Goal: Find contact information: Obtain details needed to contact an individual or organization

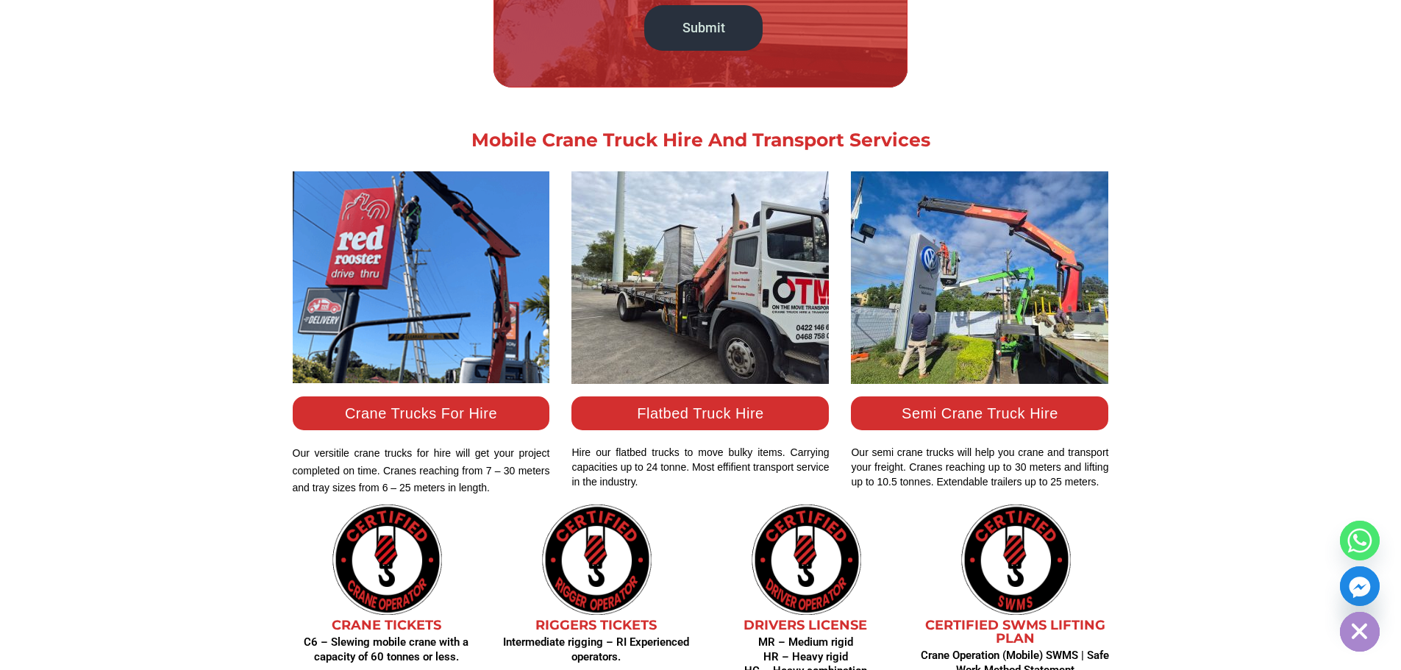
scroll to position [1250, 0]
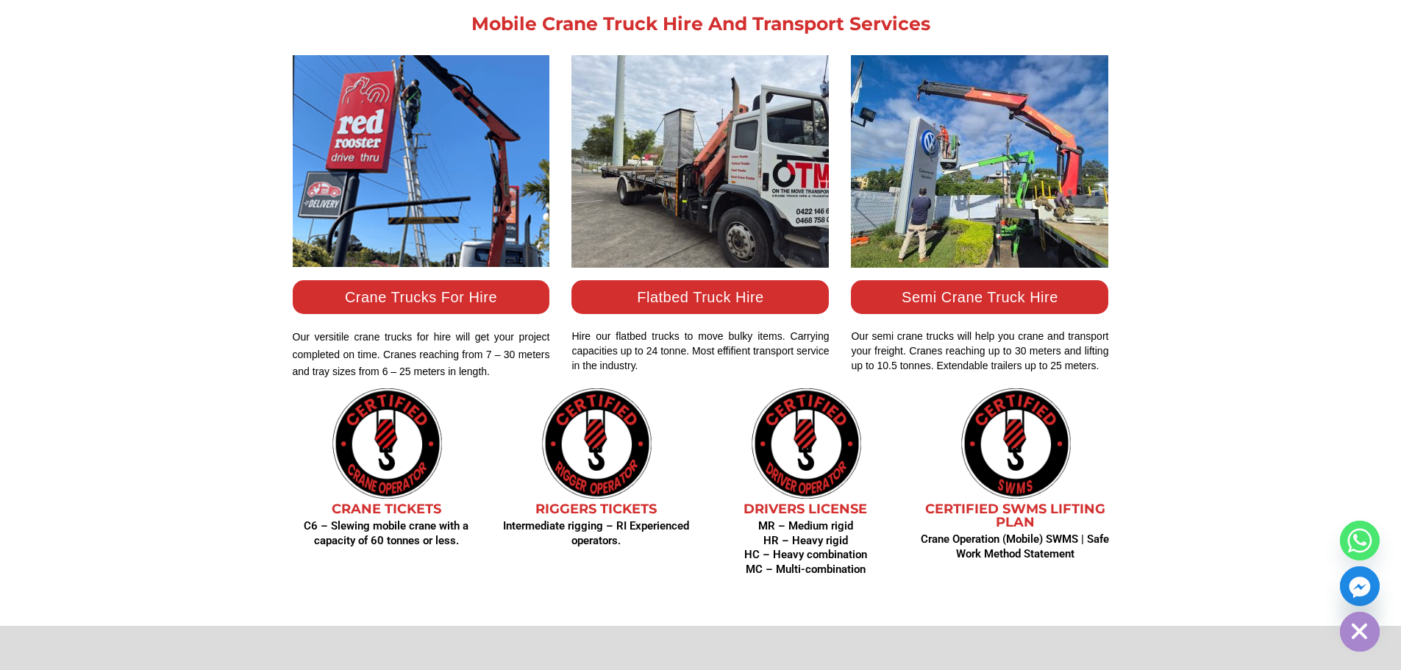
click at [452, 294] on link "Crane Trucks For Hire" at bounding box center [421, 297] width 152 height 16
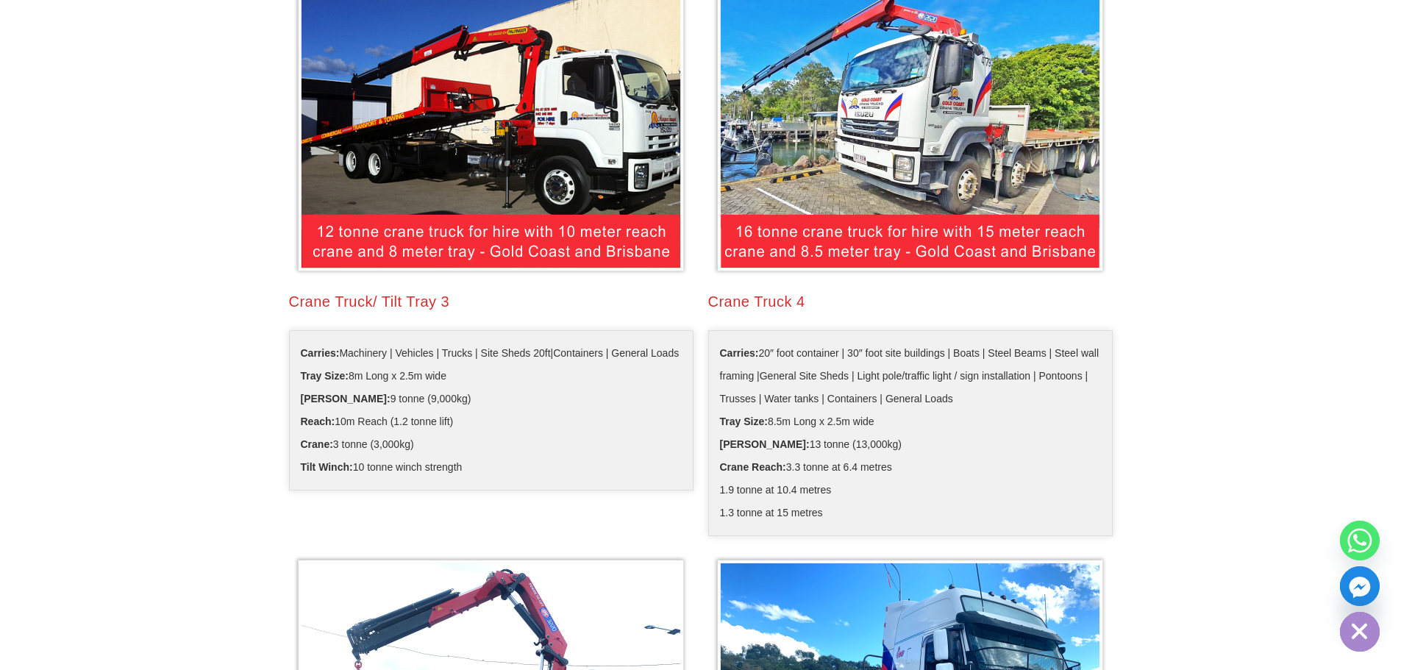
scroll to position [1103, 0]
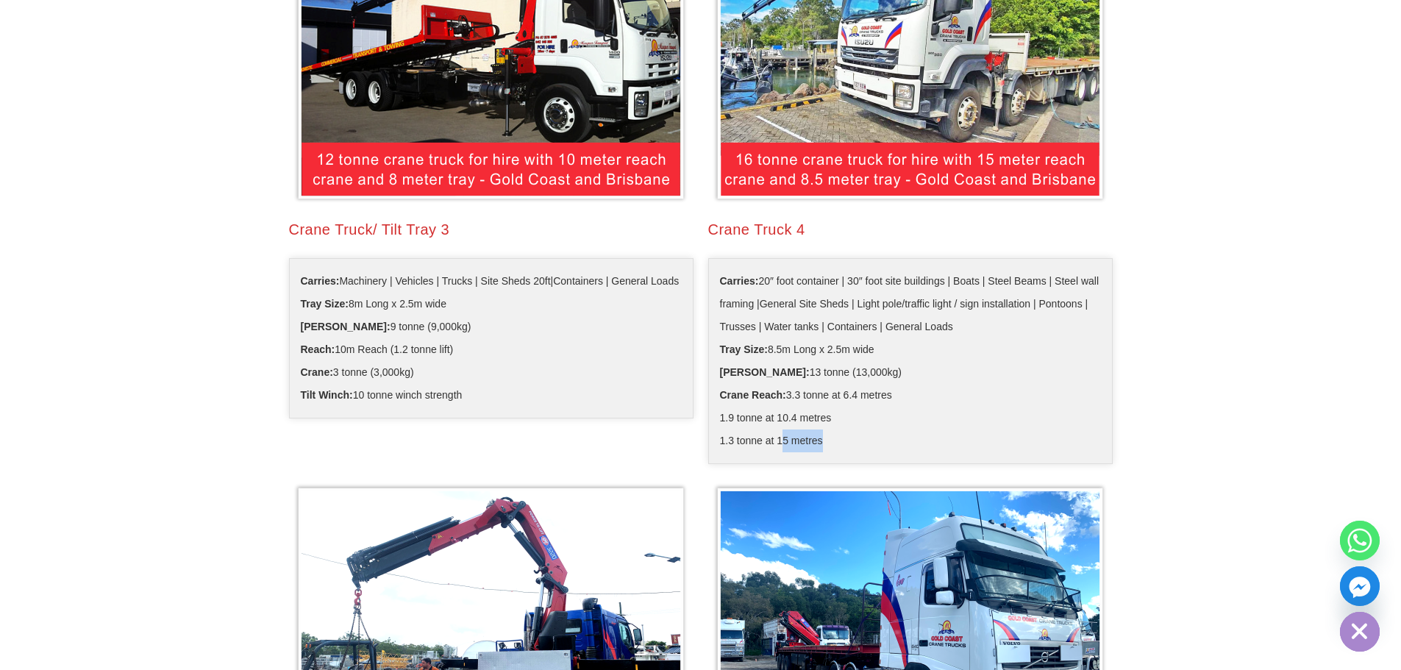
drag, startPoint x: 818, startPoint y: 442, endPoint x: 764, endPoint y: 434, distance: 54.3
click at [773, 436] on span "1.3 tonne at 15 metres" at bounding box center [771, 441] width 103 height 23
drag, startPoint x: 741, startPoint y: 416, endPoint x: 792, endPoint y: 414, distance: 51.5
click at [761, 416] on span "1.9 tonne at 10.4 metres" at bounding box center [776, 418] width 112 height 23
click at [855, 416] on li "1.9 tonne at 10.4 metres" at bounding box center [910, 418] width 381 height 23
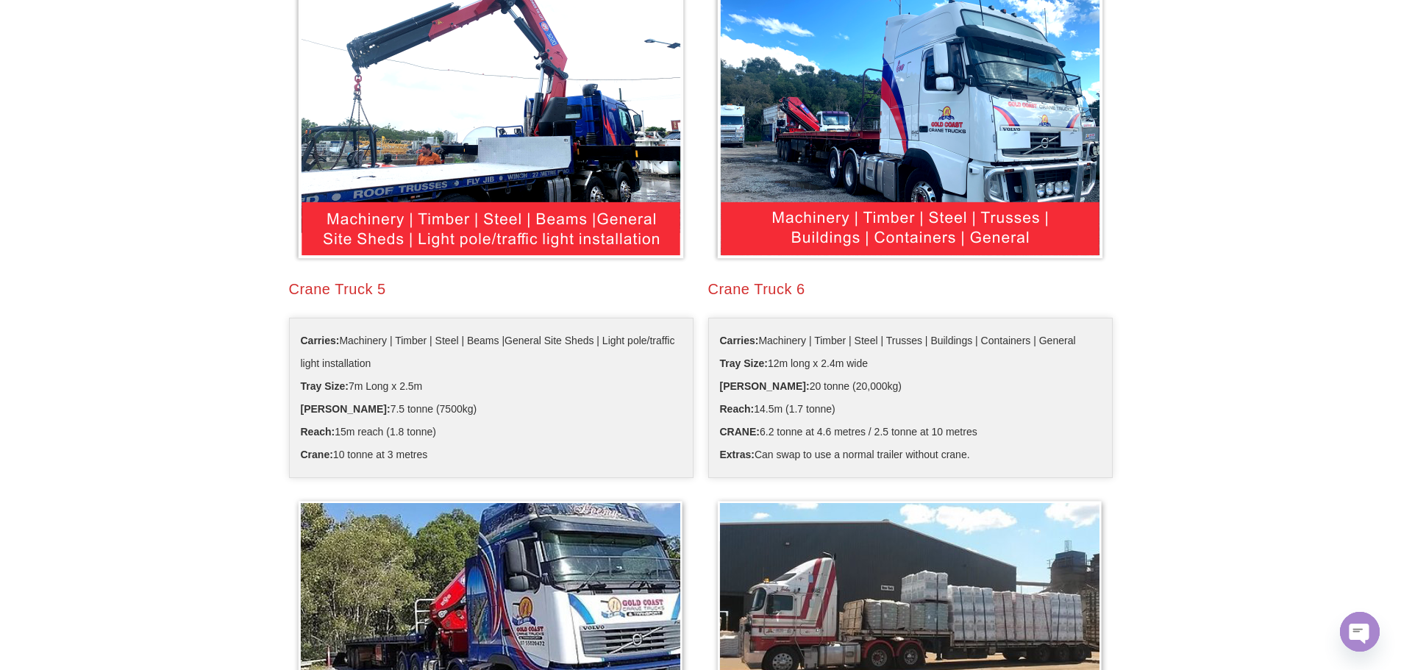
scroll to position [1618, 0]
click at [344, 296] on div "Crane Truck 5" at bounding box center [491, 288] width 405 height 21
click at [349, 288] on div "Crane Truck 5" at bounding box center [491, 288] width 405 height 21
click at [424, 286] on div "Crane Truck 5" at bounding box center [491, 288] width 405 height 21
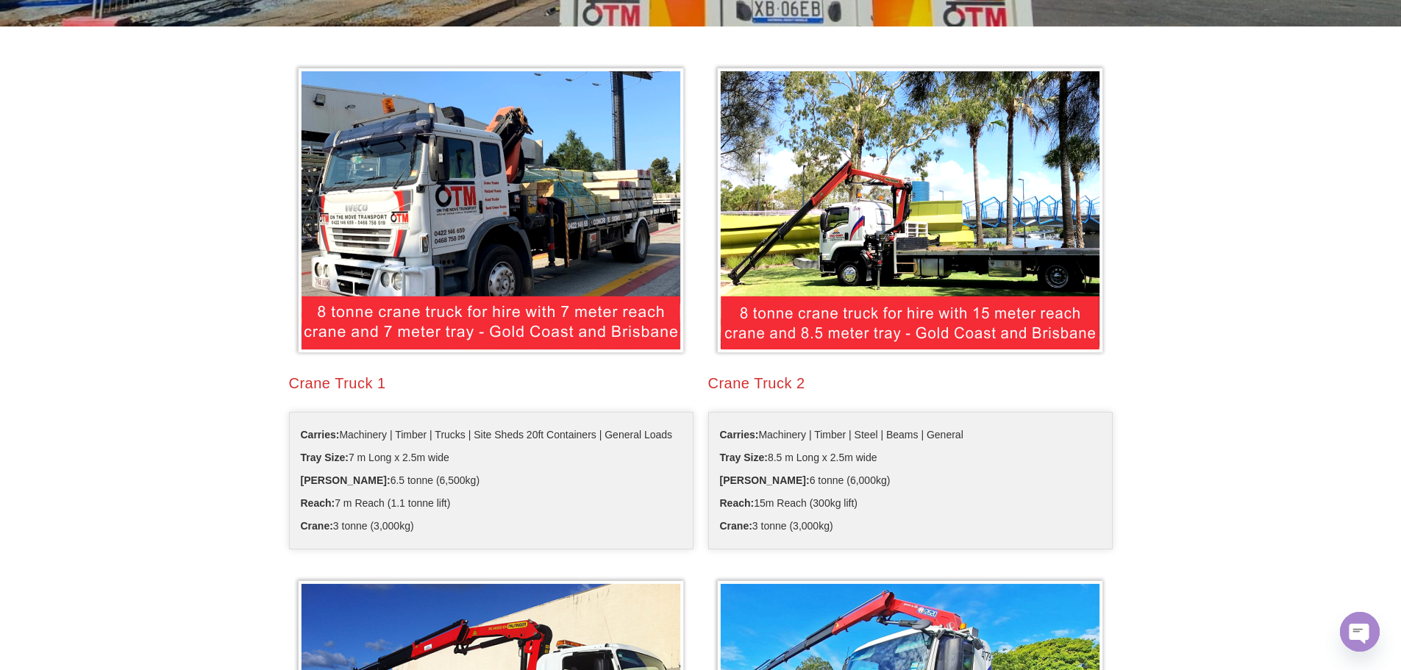
scroll to position [441, 0]
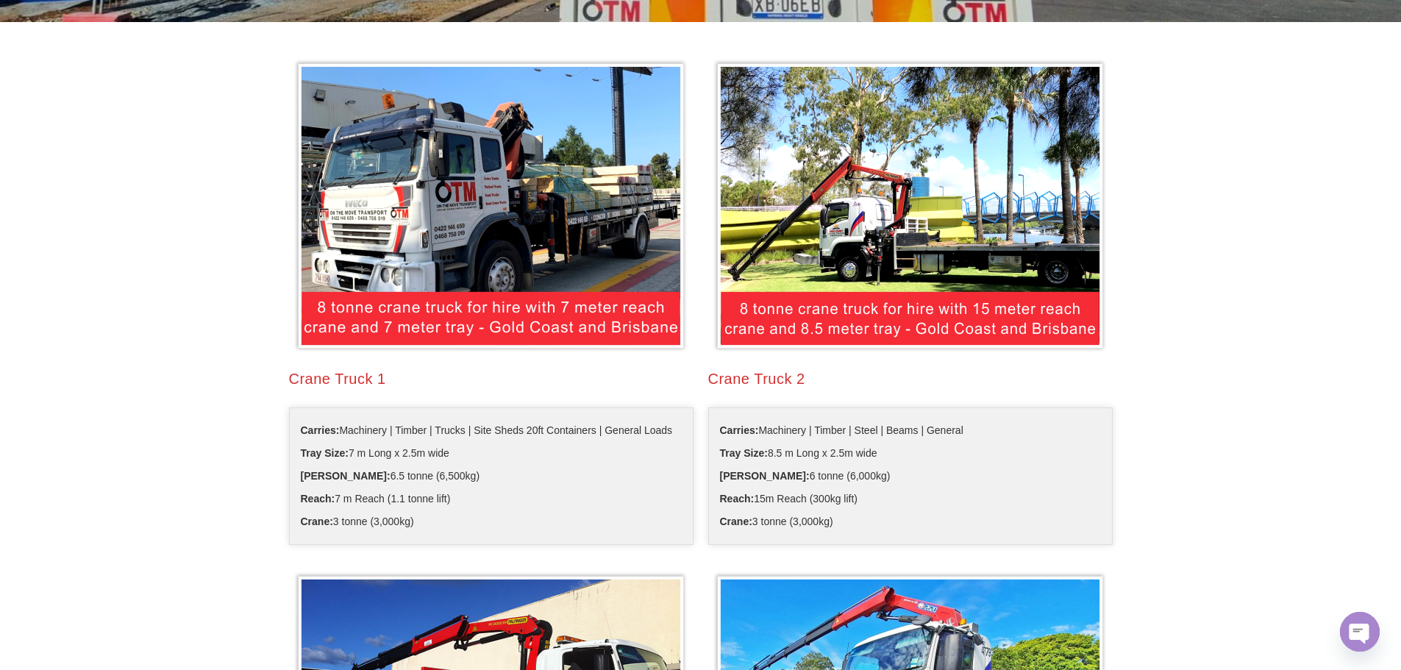
click at [365, 380] on h2 "Crane Truck 1" at bounding box center [491, 378] width 405 height 21
click at [374, 341] on img at bounding box center [491, 206] width 396 height 296
click at [388, 293] on img at bounding box center [491, 206] width 396 height 296
click at [374, 407] on div "Crane Truck 1 Carries: Machinery | Timber | Trucks | Site Sheds 20ft Containers…" at bounding box center [491, 303] width 419 height 505
drag, startPoint x: 360, startPoint y: 485, endPoint x: 370, endPoint y: 506, distance: 23.4
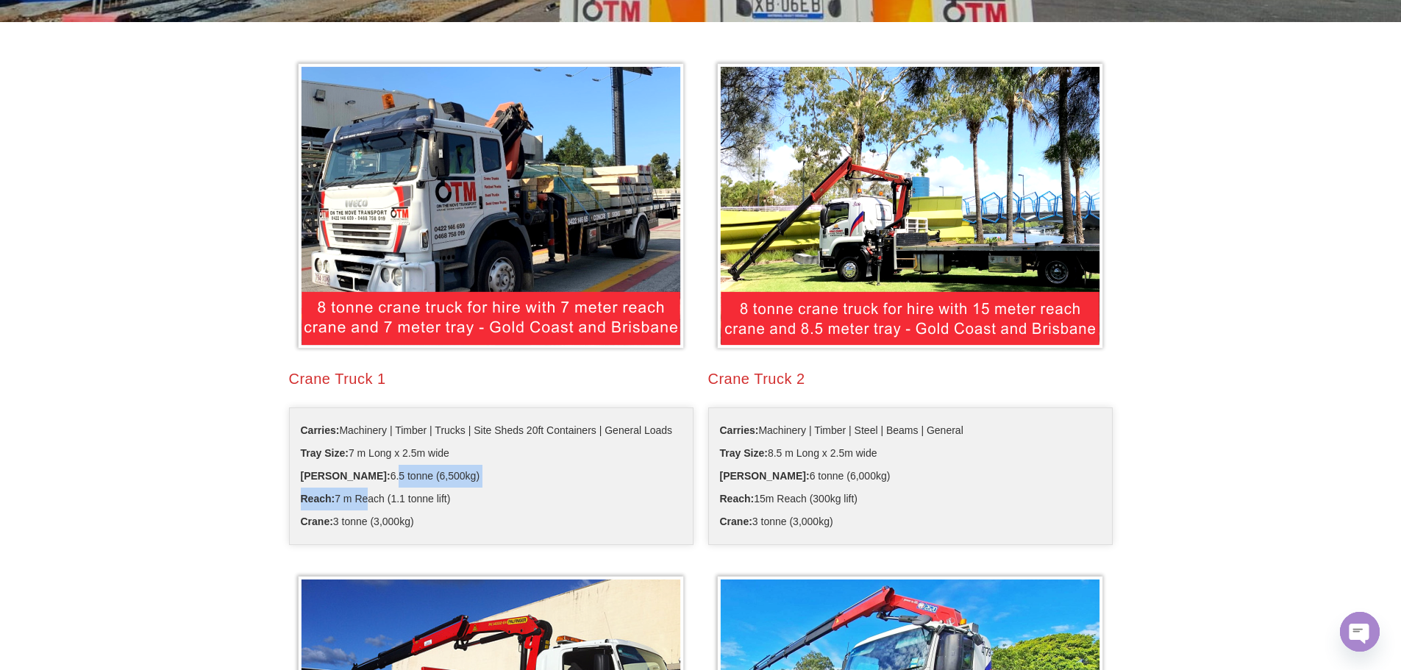
click at [370, 503] on ul "Carries: Machinery | Timber | Trucks | Site Sheds 20ft Containers | General Loa…" at bounding box center [491, 476] width 405 height 138
click at [374, 535] on ul "Carries: Machinery | Timber | Trucks | Site Sheds 20ft Containers | General Loa…" at bounding box center [491, 476] width 405 height 138
click at [454, 502] on li "Reach: 7 m Reach (1.1 tonne lift)" at bounding box center [491, 499] width 381 height 23
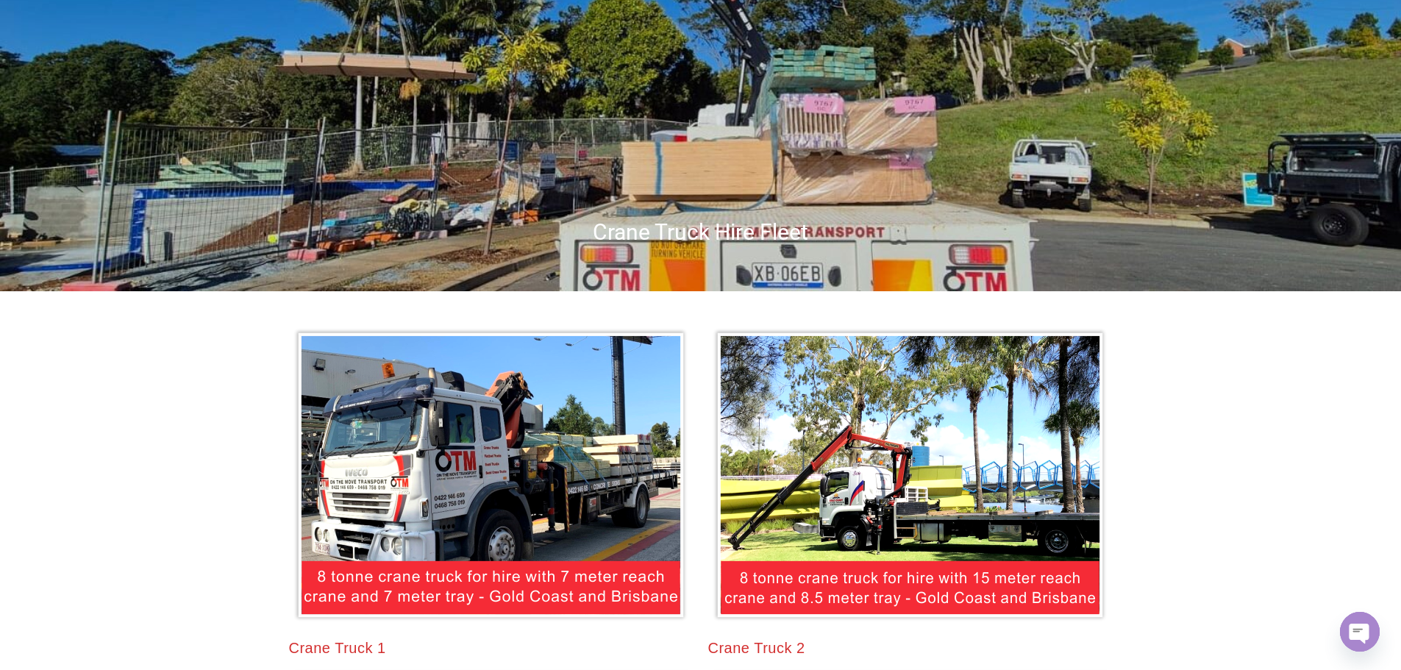
scroll to position [0, 0]
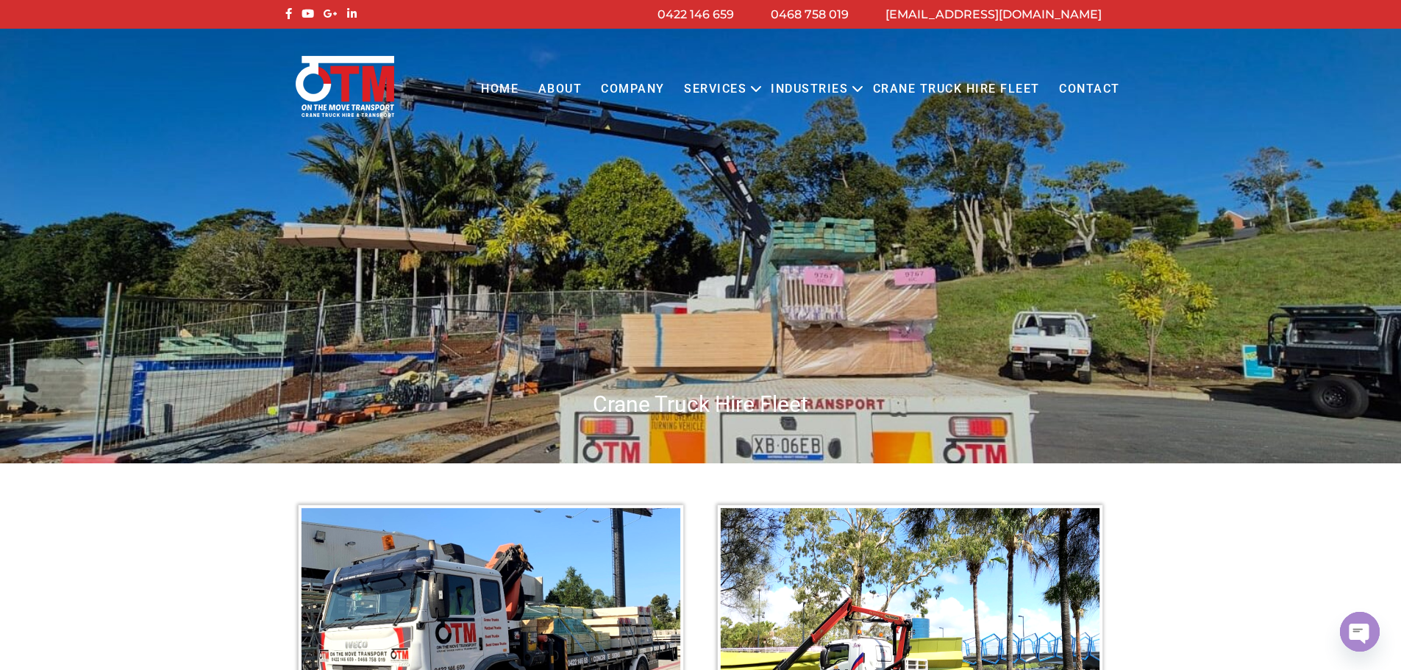
click at [1080, 91] on link "Contact" at bounding box center [1090, 89] width 80 height 40
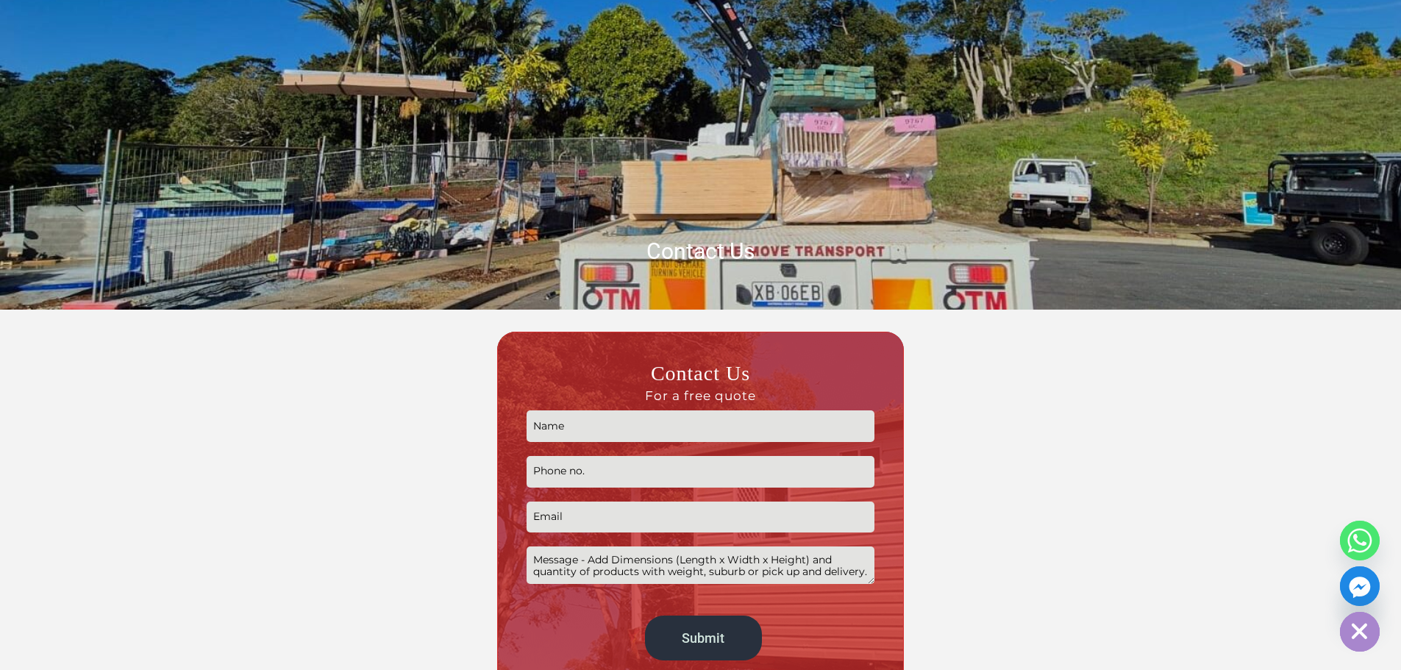
scroll to position [74, 0]
